Goal: Find specific page/section: Find specific page/section

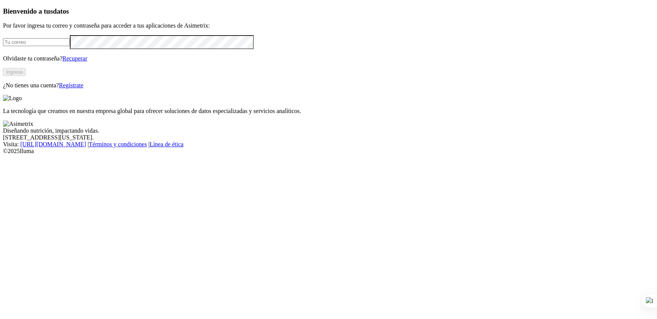
type input "[EMAIL_ADDRESS][PERSON_NAME][DOMAIN_NAME]"
click at [26, 76] on button "Ingresa" at bounding box center [14, 72] width 23 height 8
